Goal: Communication & Community: Answer question/provide support

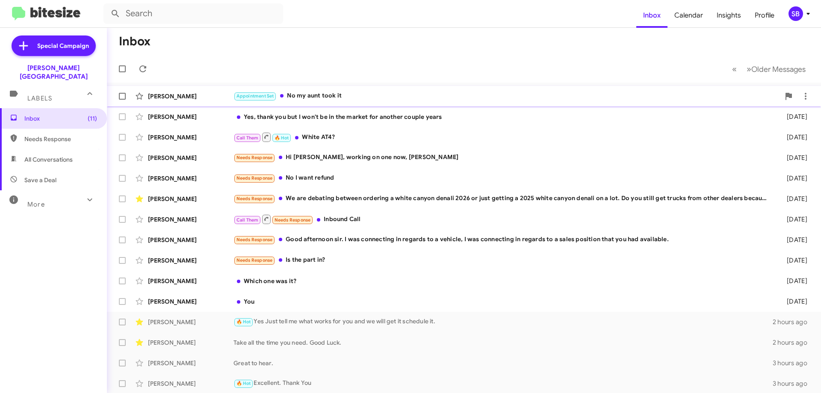
click at [177, 98] on div "[PERSON_NAME]" at bounding box center [191, 96] width 86 height 9
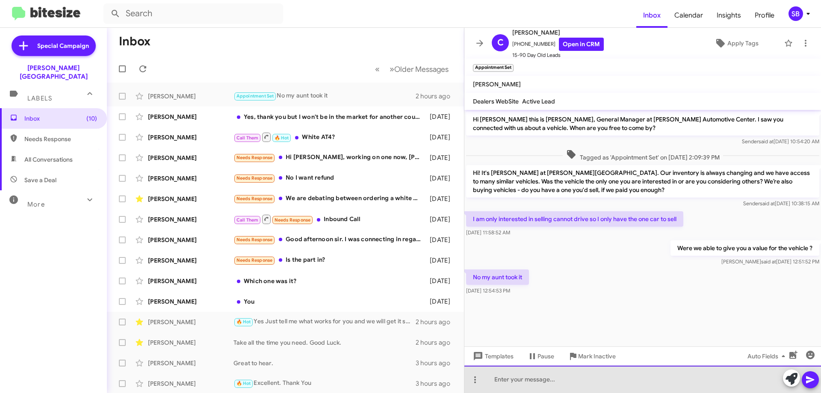
click at [536, 384] on div at bounding box center [642, 379] width 357 height 27
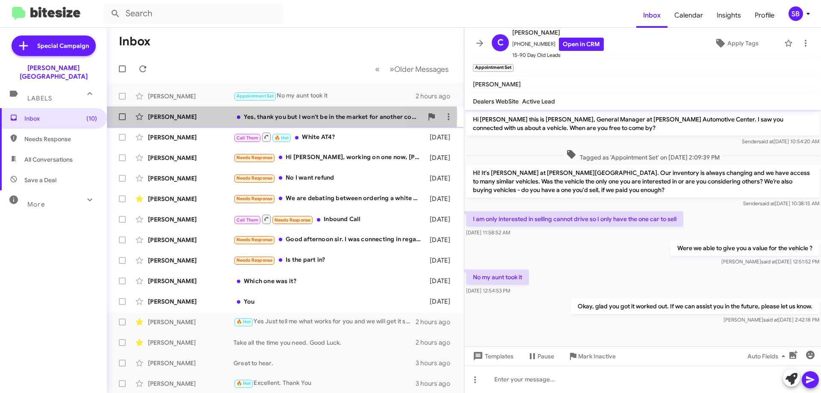
click at [160, 115] on div "[PERSON_NAME]" at bounding box center [191, 116] width 86 height 9
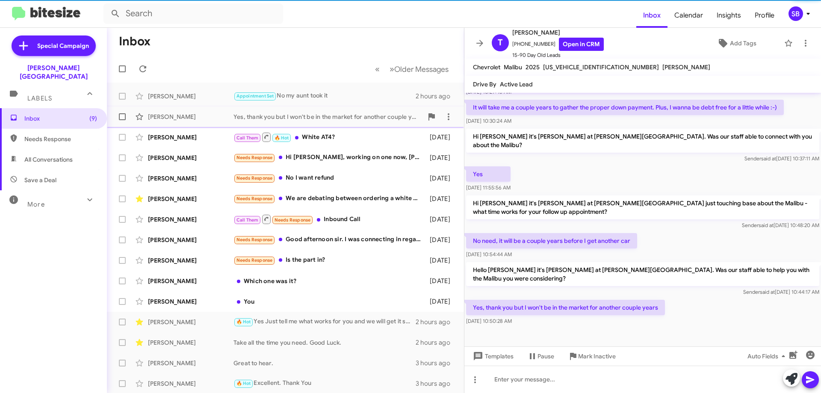
scroll to position [53, 0]
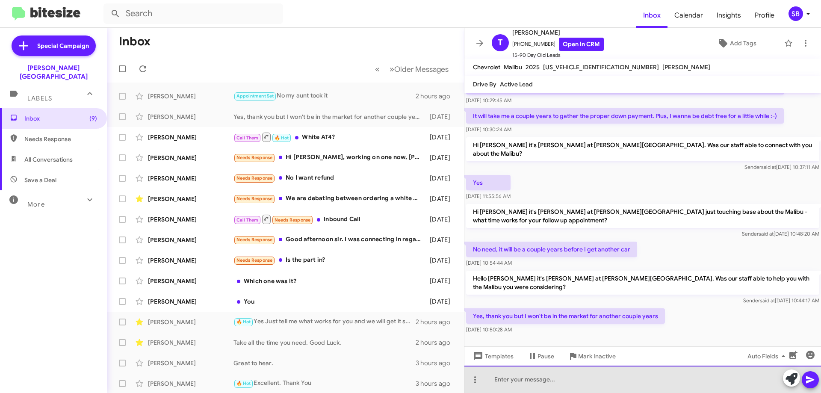
click at [512, 379] on div at bounding box center [642, 379] width 357 height 27
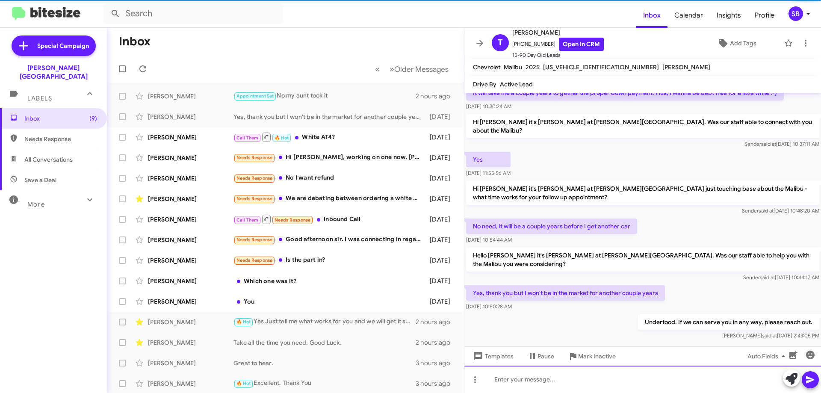
scroll to position [84, 0]
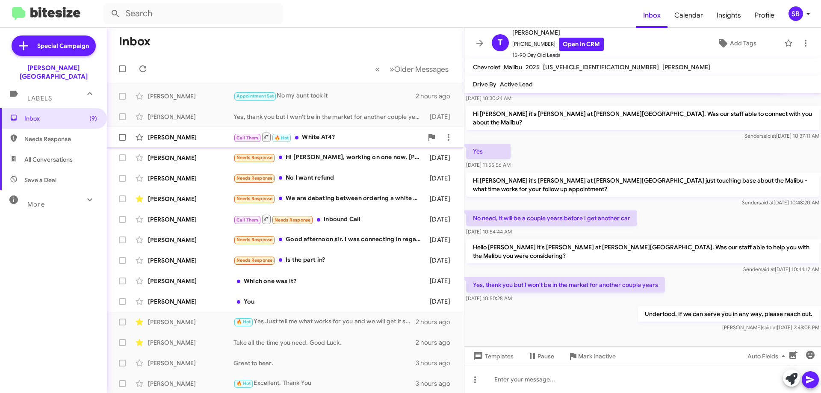
click at [160, 133] on div "[PERSON_NAME]" at bounding box center [191, 137] width 86 height 9
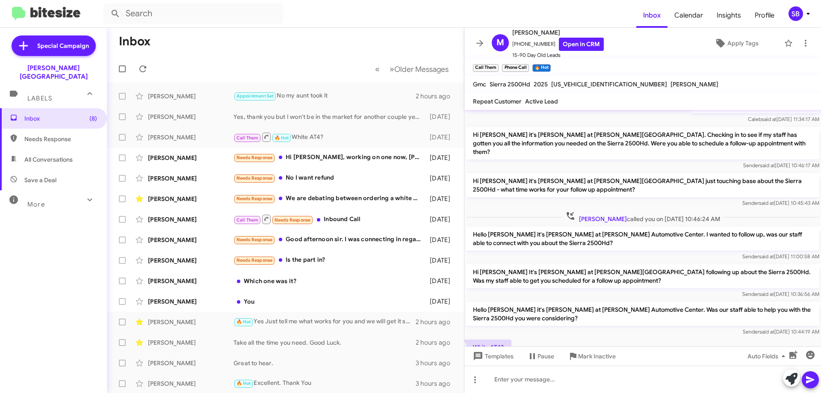
scroll to position [86, 0]
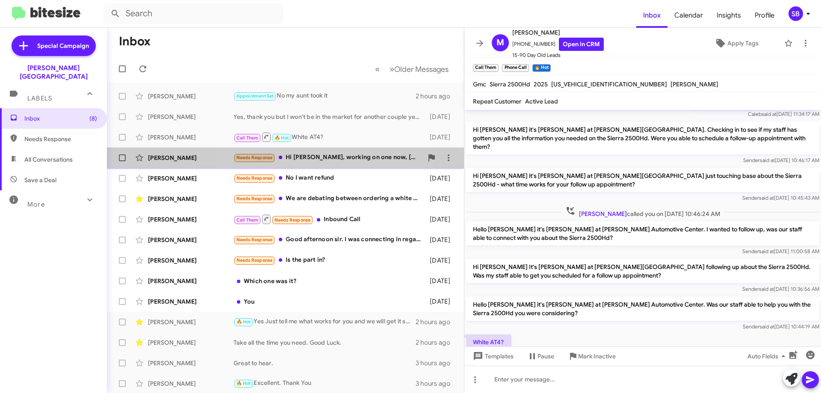
click at [314, 157] on div "Needs Response Hi [PERSON_NAME], working on one now, [PERSON_NAME]" at bounding box center [328, 158] width 189 height 10
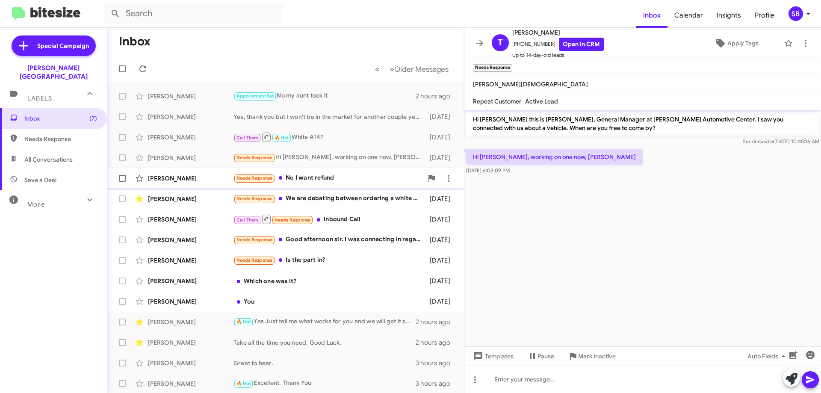
click at [300, 177] on div "Needs Response No I want refund" at bounding box center [328, 178] width 189 height 10
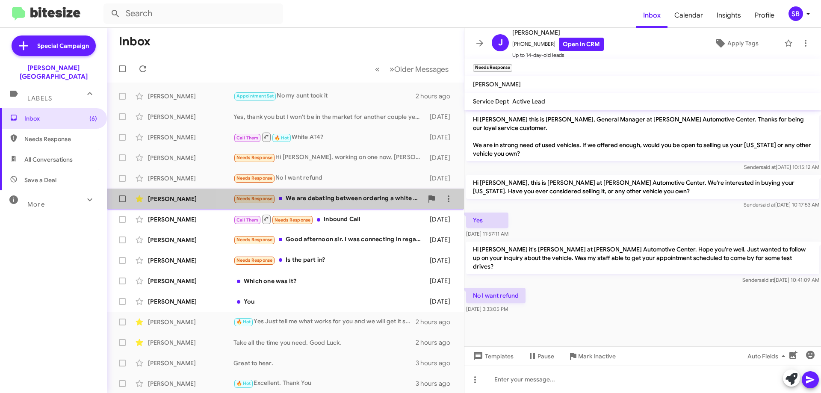
click at [350, 197] on div "Needs Response We are debating between ordering a white canyon denali 2026 or j…" at bounding box center [328, 199] width 189 height 10
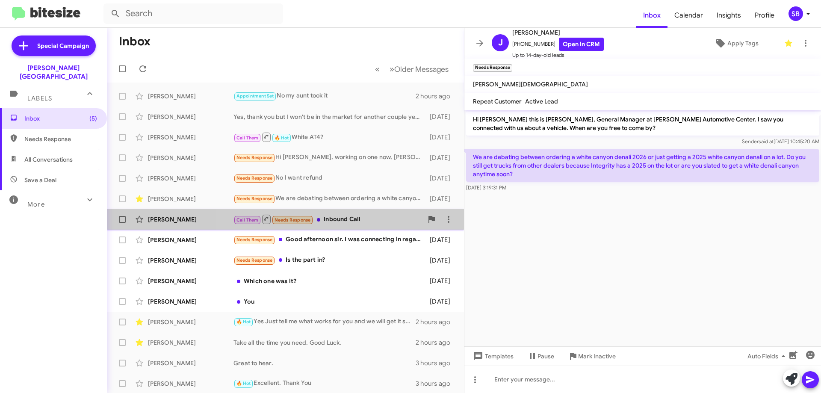
click at [343, 219] on div "Call Them Needs Response Inbound Call" at bounding box center [328, 219] width 189 height 11
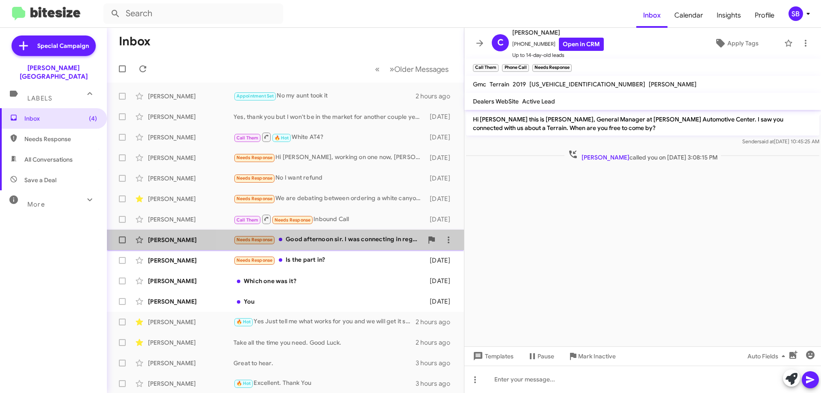
click at [308, 237] on div "Needs Response Good afternoon sir. I was connecting in regards to a vehicle, I …" at bounding box center [328, 240] width 189 height 10
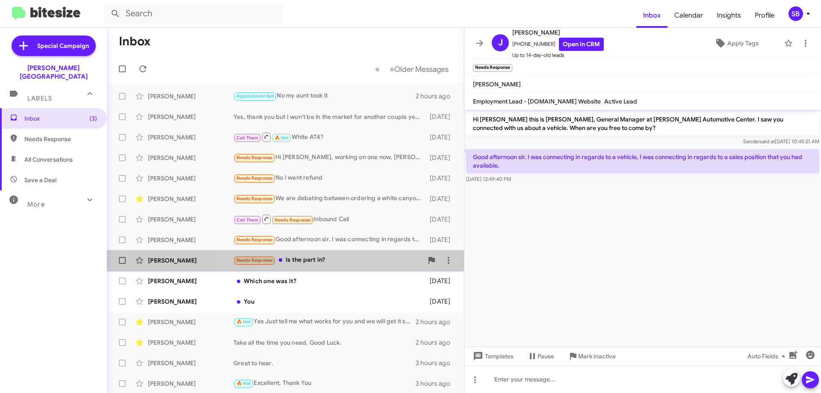
click at [305, 259] on div "Needs Response Is the part in?" at bounding box center [328, 260] width 189 height 10
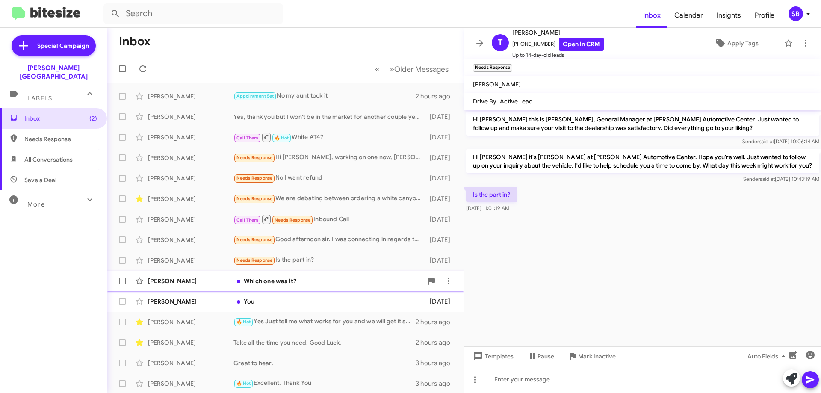
click at [278, 281] on div "Which one was it?" at bounding box center [328, 281] width 189 height 9
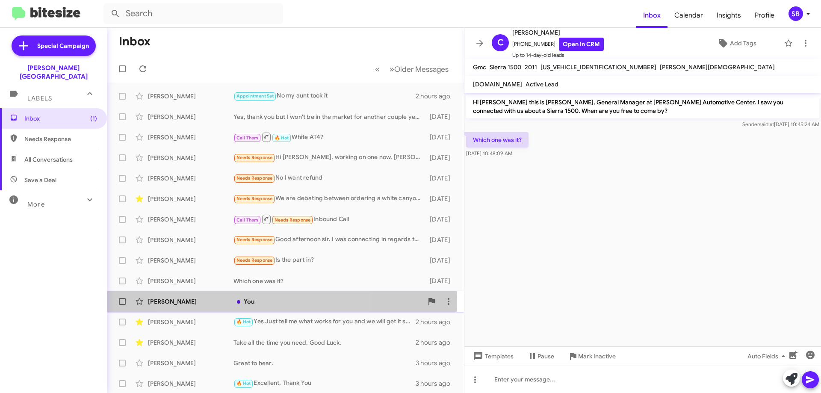
click at [251, 301] on div "You" at bounding box center [328, 301] width 189 height 9
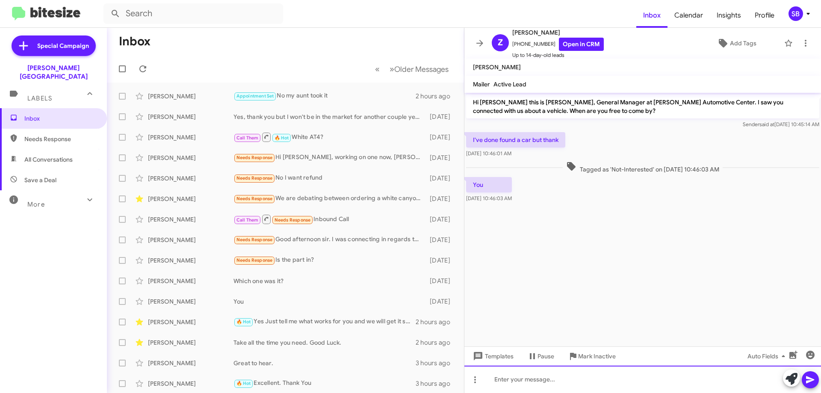
click at [515, 380] on div at bounding box center [642, 379] width 357 height 27
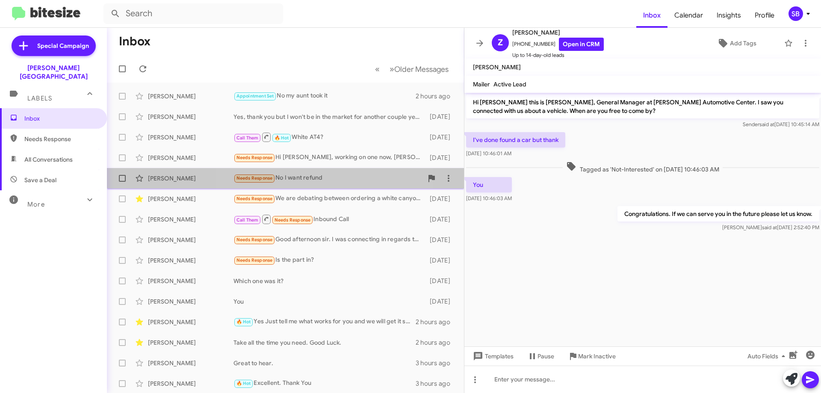
click at [301, 175] on div "Needs Response No I want refund" at bounding box center [328, 178] width 189 height 10
